Goal: Task Accomplishment & Management: Use online tool/utility

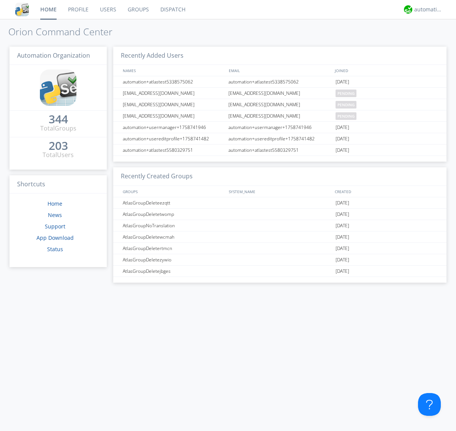
click at [172, 9] on link "Dispatch" at bounding box center [173, 9] width 36 height 19
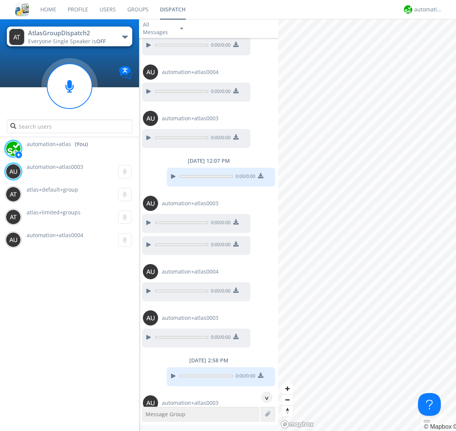
scroll to position [115, 0]
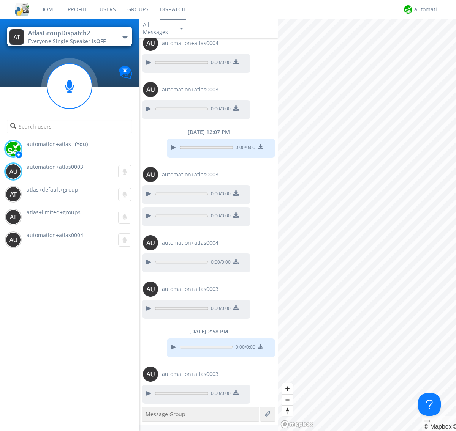
click at [125, 37] on div "button" at bounding box center [125, 37] width 6 height 3
click at [0, 0] on span "AtlasGroupDispatch" at bounding box center [0, 0] width 0 height 0
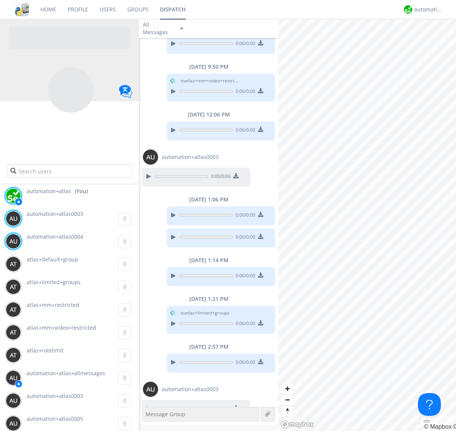
scroll to position [249, 0]
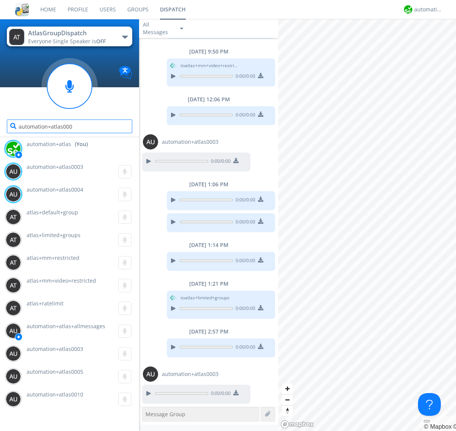
type input "automation+atlas0004"
click at [426, 9] on div "automation+atlas" at bounding box center [428, 10] width 28 height 8
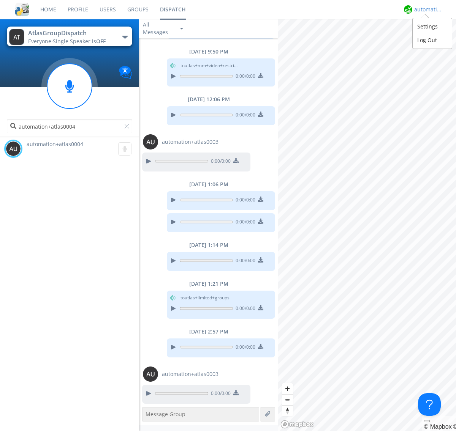
click at [432, 40] on div "Log Out" at bounding box center [431, 40] width 39 height 14
